Goal: Navigation & Orientation: Find specific page/section

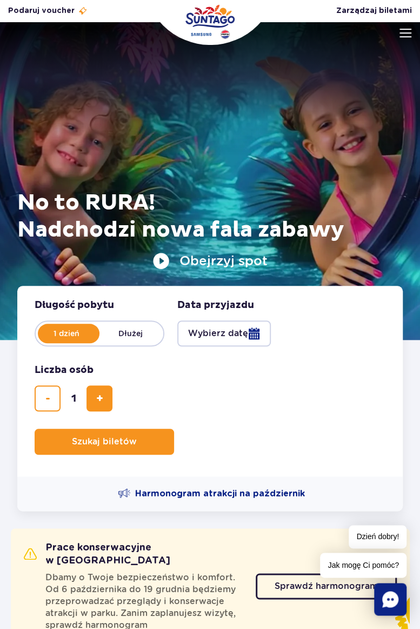
click at [407, 30] on img at bounding box center [406, 33] width 12 height 9
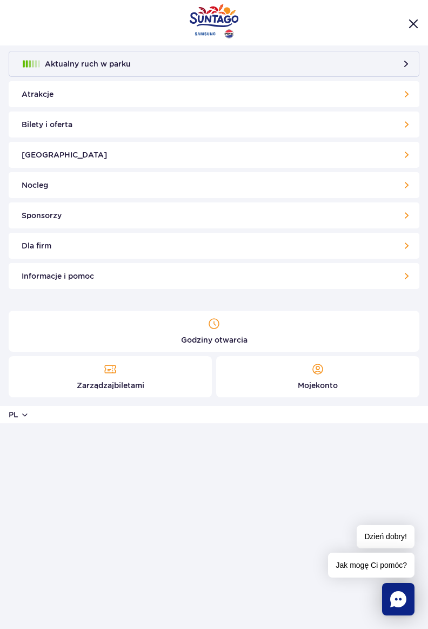
click at [34, 96] on link "Atrakcje" at bounding box center [214, 94] width 411 height 26
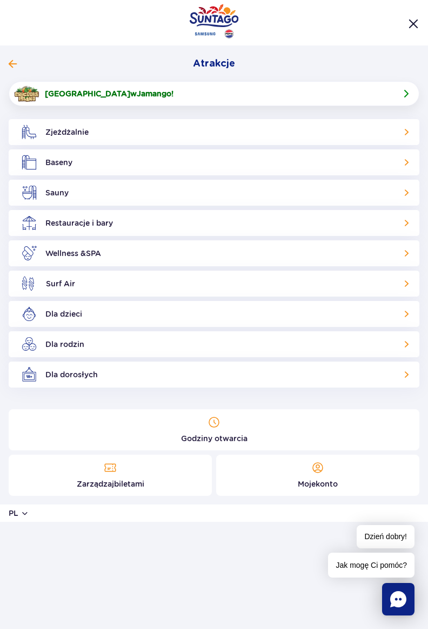
click at [58, 128] on link "Zjeżdżalnie" at bounding box center [214, 132] width 411 height 26
